Goal: Information Seeking & Learning: Learn about a topic

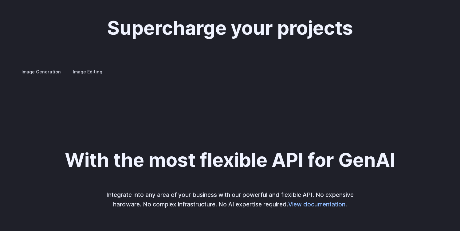
scroll to position [1168, 0]
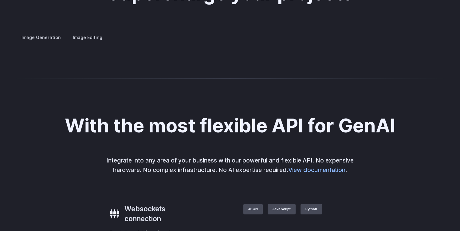
click at [0, 0] on h3 "Product design" at bounding box center [0, 0] width 0 height 0
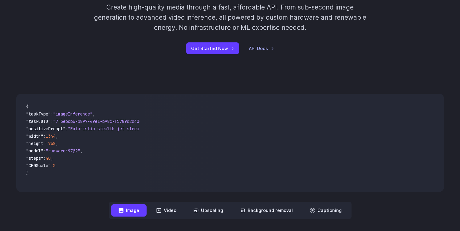
scroll to position [0, 0]
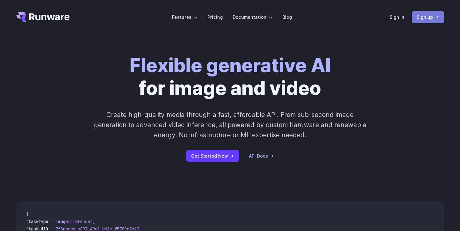
click at [424, 17] on link "Sign up" at bounding box center [427, 17] width 32 height 12
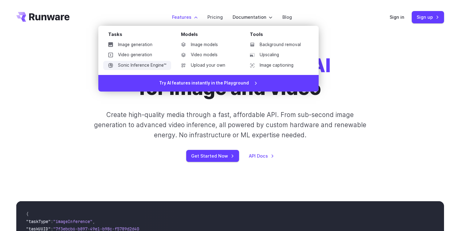
click at [138, 67] on link "Sonic Inference Engine™" at bounding box center [137, 65] width 68 height 9
